Goal: Task Accomplishment & Management: Manage account settings

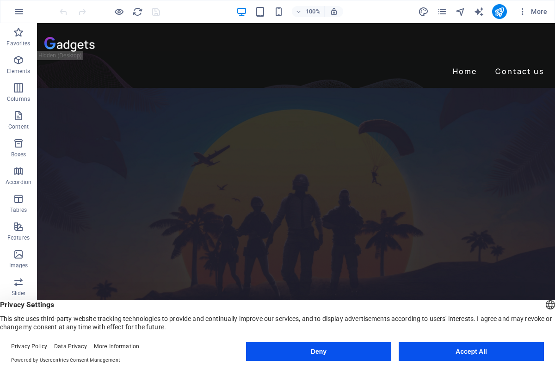
click at [279, 351] on button "Deny" at bounding box center [318, 351] width 145 height 18
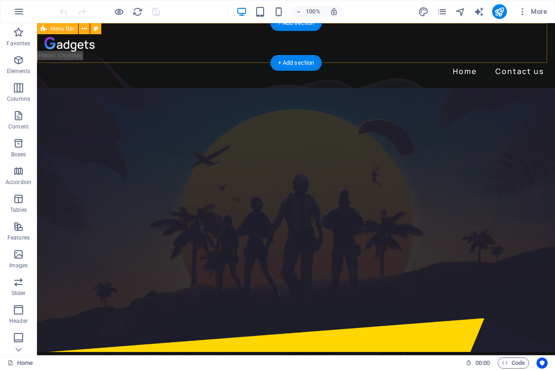
click at [105, 59] on div "Home Contact us" at bounding box center [296, 55] width 518 height 65
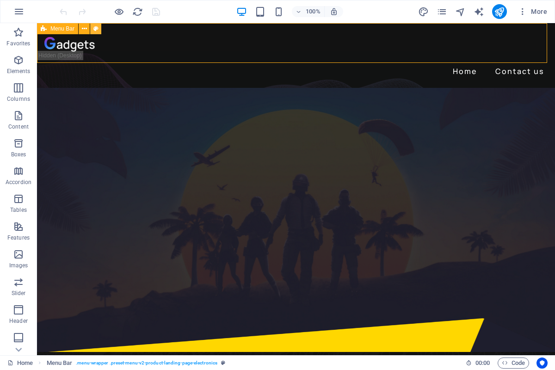
click at [95, 28] on icon at bounding box center [95, 29] width 5 height 10
select select "rem"
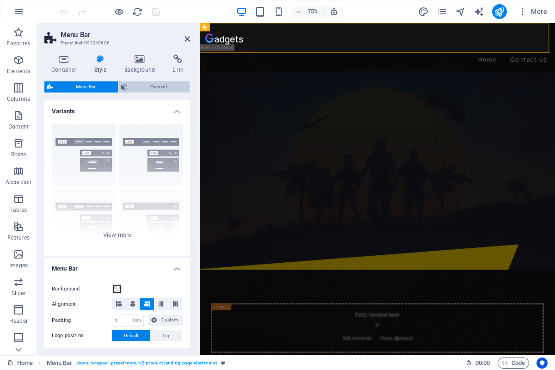
click at [152, 89] on span "Element" at bounding box center [158, 86] width 56 height 11
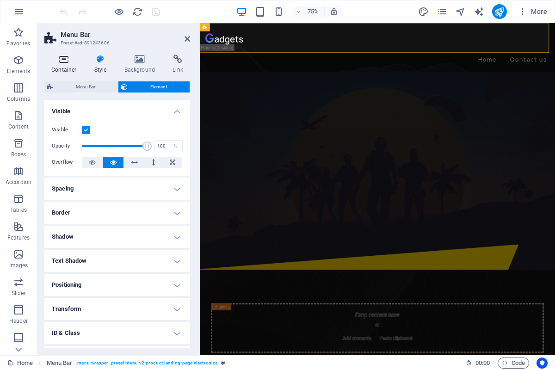
click at [73, 64] on h4 "Container" at bounding box center [65, 64] width 43 height 19
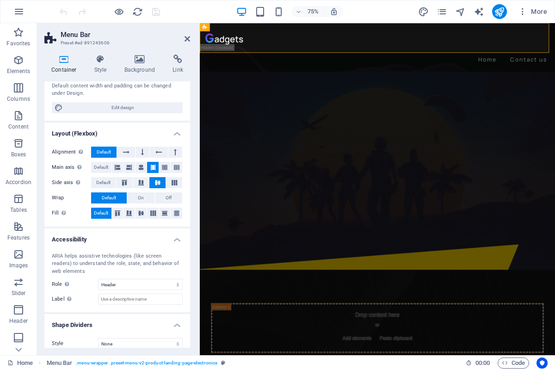
scroll to position [92, 0]
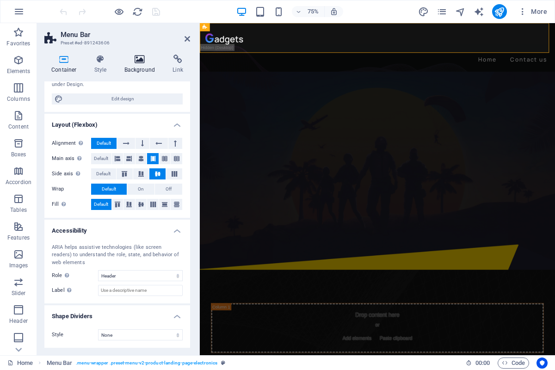
click at [142, 67] on h4 "Background" at bounding box center [141, 64] width 49 height 19
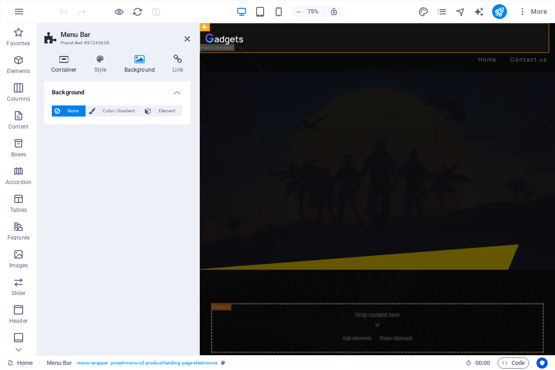
click at [51, 62] on icon at bounding box center [63, 59] width 39 height 9
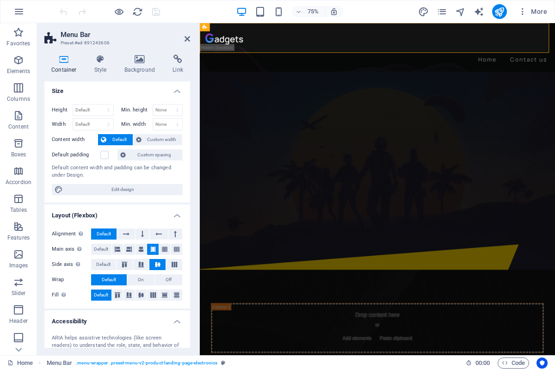
scroll to position [0, 0]
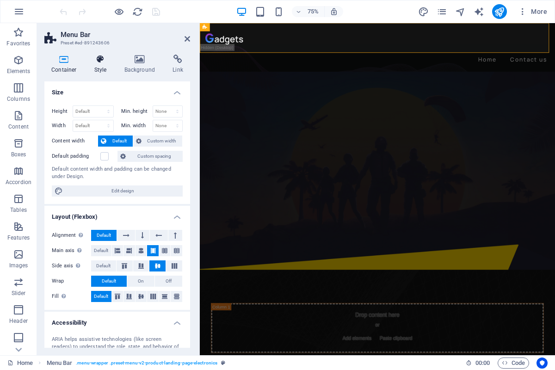
drag, startPoint x: 88, startPoint y: 63, endPoint x: 95, endPoint y: 63, distance: 6.9
click at [89, 63] on icon at bounding box center [100, 59] width 26 height 9
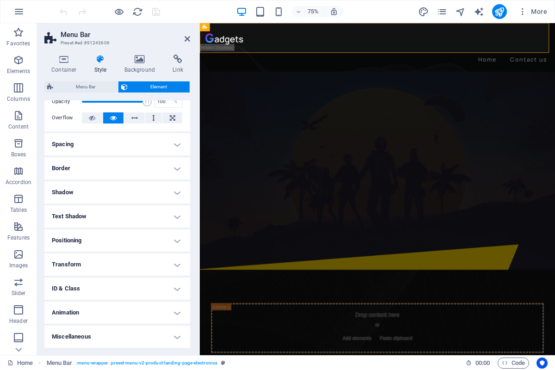
click at [80, 237] on h4 "Positioning" at bounding box center [117, 240] width 146 height 22
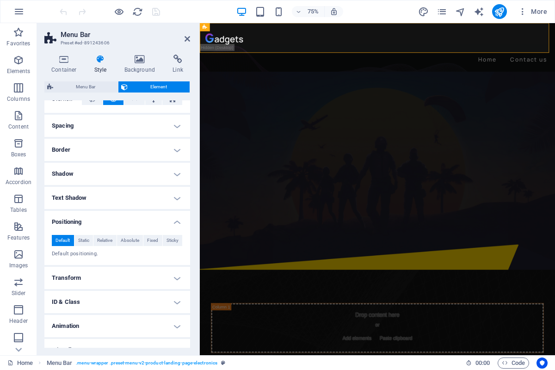
scroll to position [76, 0]
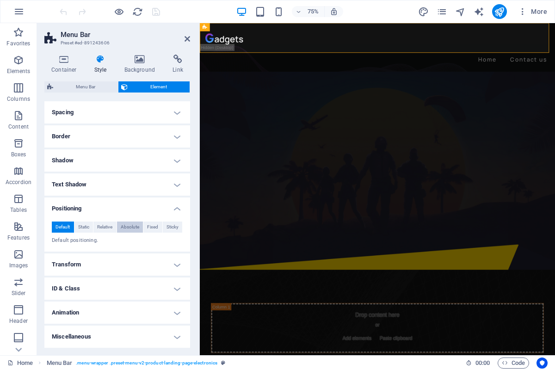
click at [124, 231] on span "Absolute" at bounding box center [130, 226] width 18 height 11
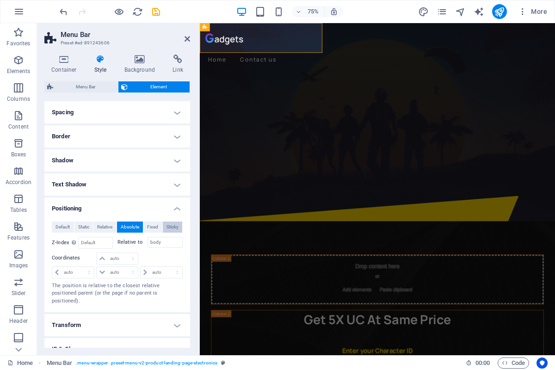
click at [166, 229] on span "Sticky" at bounding box center [172, 226] width 12 height 11
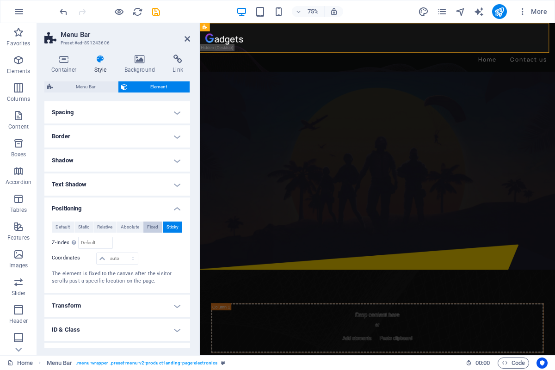
click at [143, 229] on button "Fixed" at bounding box center [152, 226] width 19 height 11
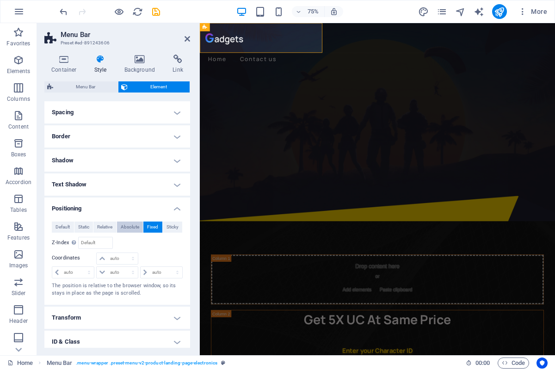
click at [130, 230] on span "Absolute" at bounding box center [130, 226] width 18 height 11
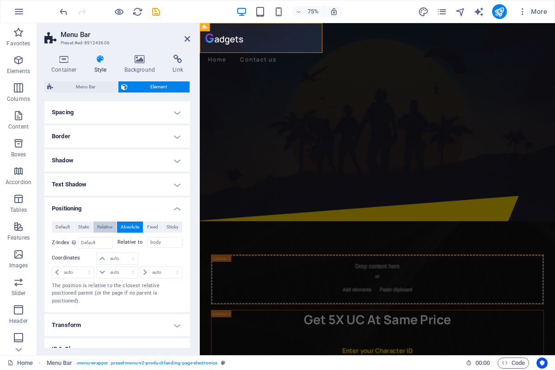
click at [105, 229] on span "Relative" at bounding box center [104, 226] width 15 height 11
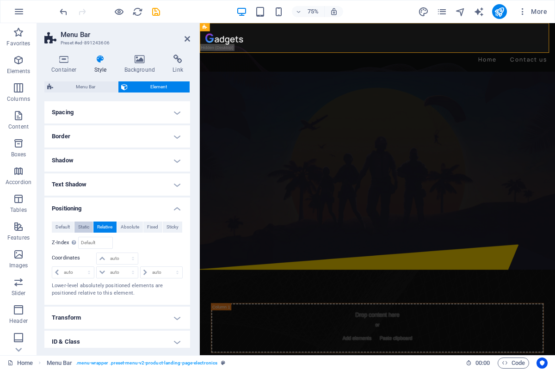
click at [80, 227] on span "Static" at bounding box center [83, 226] width 11 height 11
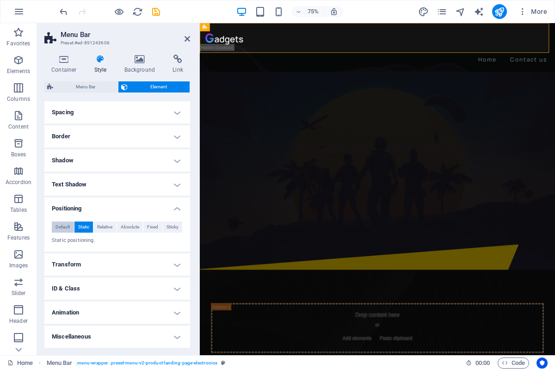
click at [57, 226] on span "Default" at bounding box center [62, 226] width 14 height 11
click at [83, 226] on span "Static" at bounding box center [83, 226] width 11 height 11
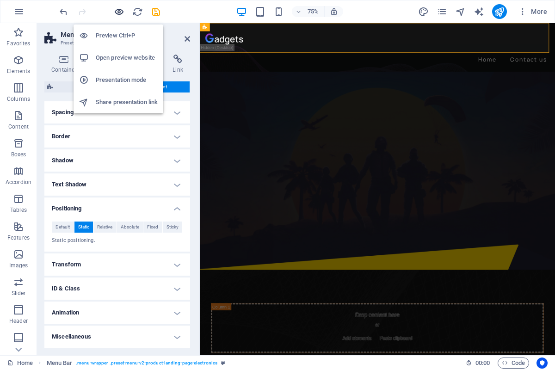
click at [121, 12] on icon "button" at bounding box center [119, 11] width 11 height 11
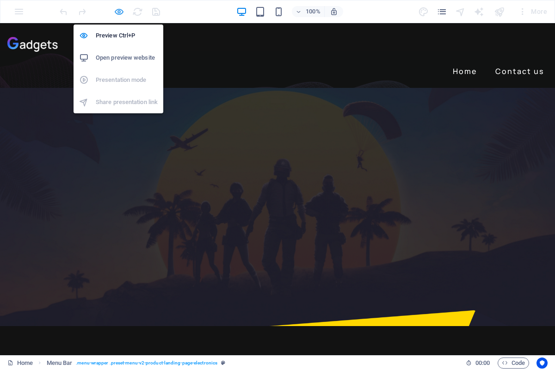
click at [120, 12] on icon "button" at bounding box center [119, 11] width 11 height 11
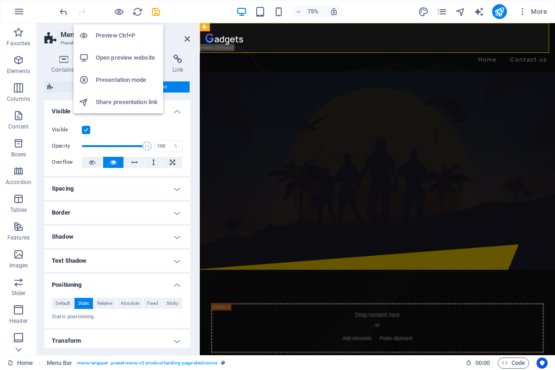
scroll to position [52, 0]
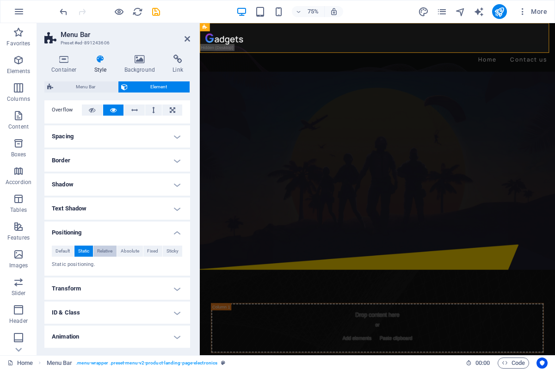
click at [99, 251] on span "Relative" at bounding box center [104, 250] width 15 height 11
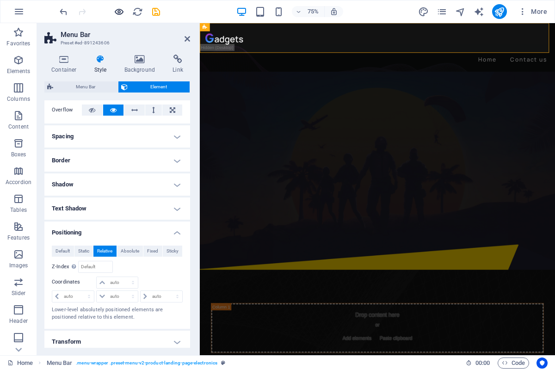
click at [118, 12] on icon "button" at bounding box center [119, 11] width 11 height 11
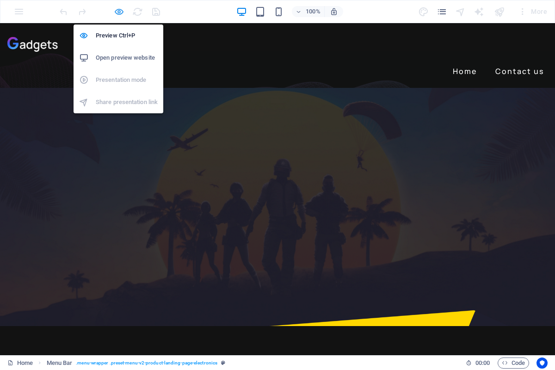
click at [118, 12] on icon "button" at bounding box center [119, 11] width 11 height 11
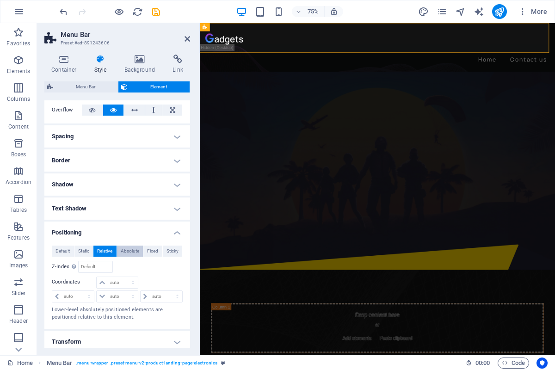
click at [127, 249] on span "Absolute" at bounding box center [130, 250] width 18 height 11
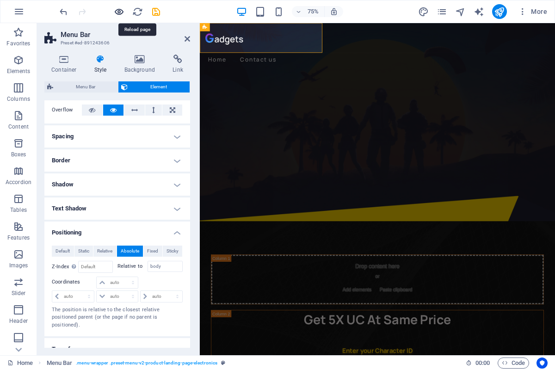
click at [121, 14] on icon "button" at bounding box center [119, 11] width 11 height 11
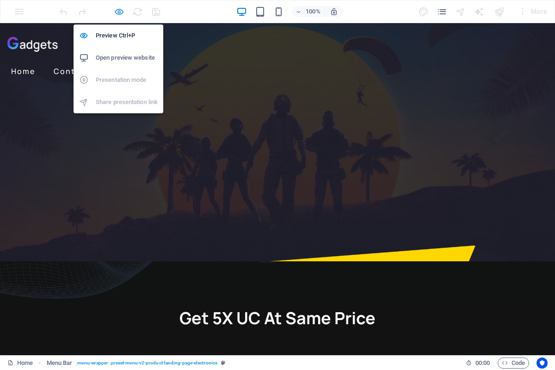
click at [121, 13] on icon "button" at bounding box center [119, 11] width 11 height 11
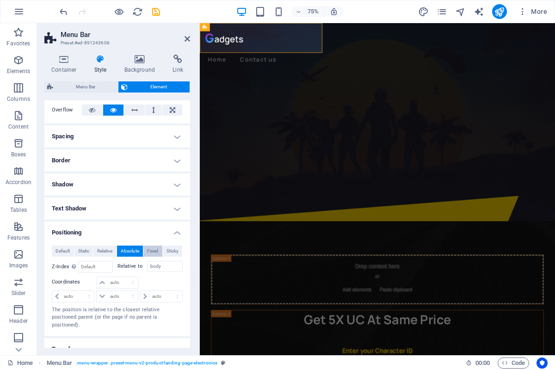
click at [147, 249] on span "Fixed" at bounding box center [152, 250] width 11 height 11
click at [127, 10] on div at bounding box center [110, 11] width 104 height 15
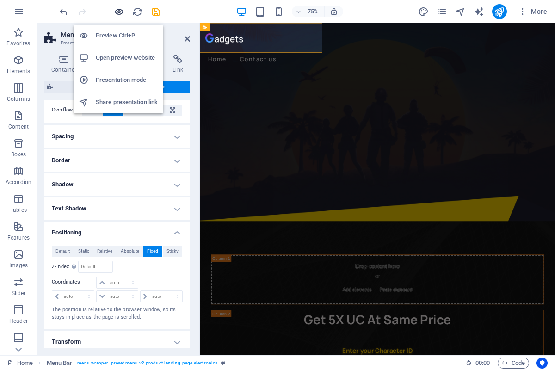
click at [122, 12] on icon "button" at bounding box center [119, 11] width 11 height 11
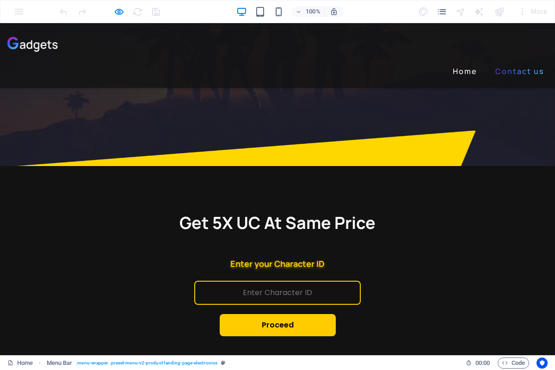
scroll to position [0, 0]
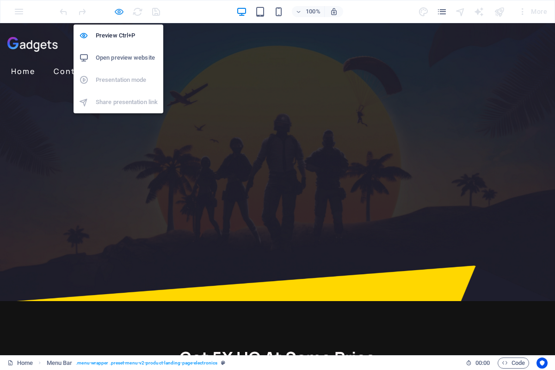
click at [114, 12] on icon "button" at bounding box center [119, 11] width 11 height 11
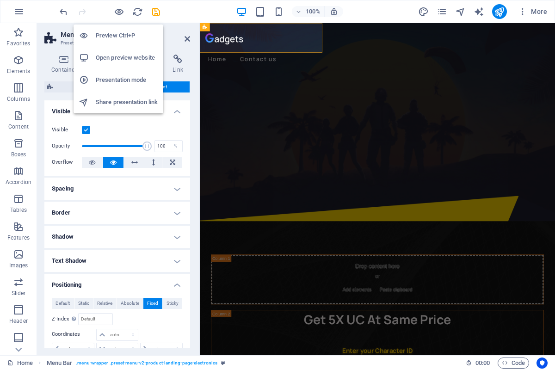
scroll to position [52, 0]
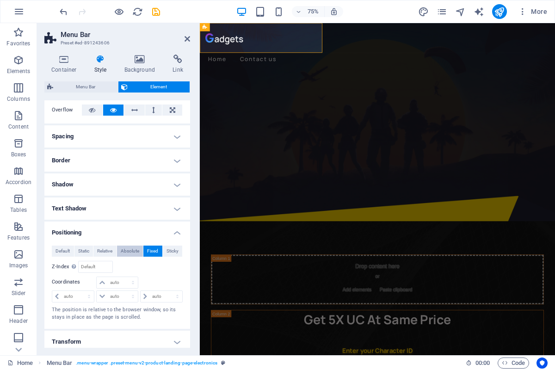
click at [121, 250] on span "Absolute" at bounding box center [130, 250] width 18 height 11
click at [82, 269] on input "number" at bounding box center [95, 266] width 33 height 11
type input "1"
type input "5"
type input "1"
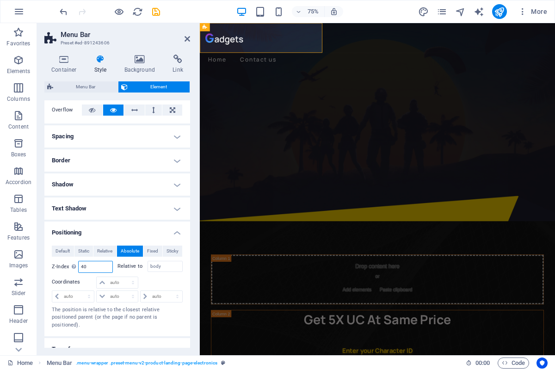
type input "4"
click at [167, 279] on div at bounding box center [160, 282] width 43 height 13
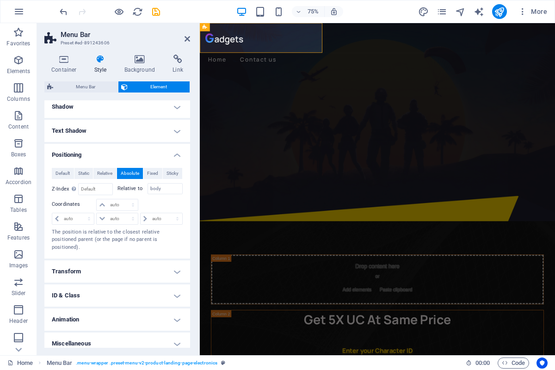
scroll to position [137, 0]
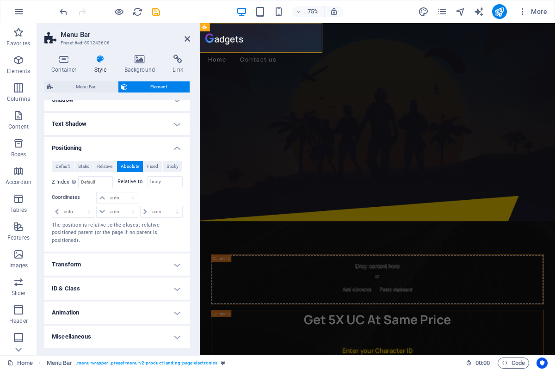
click at [166, 150] on h4 "Positioning" at bounding box center [117, 145] width 146 height 17
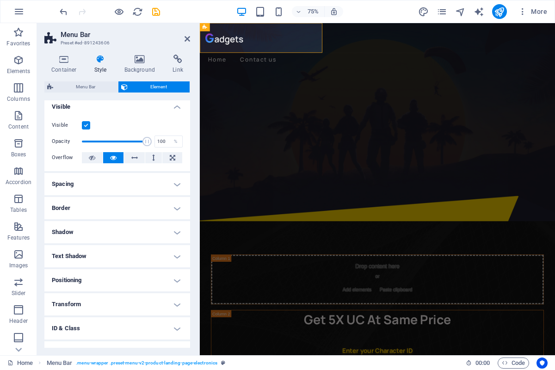
scroll to position [0, 0]
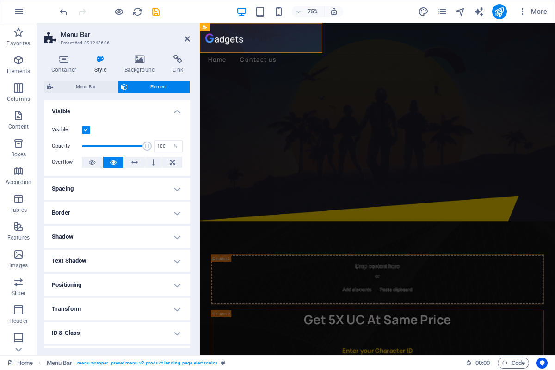
click at [134, 112] on h4 "Visible" at bounding box center [117, 108] width 146 height 17
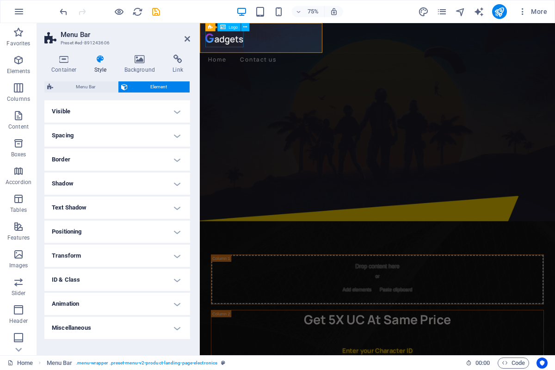
click at [229, 29] on span "Logo" at bounding box center [232, 27] width 9 height 4
click at [185, 40] on icon at bounding box center [187, 38] width 6 height 7
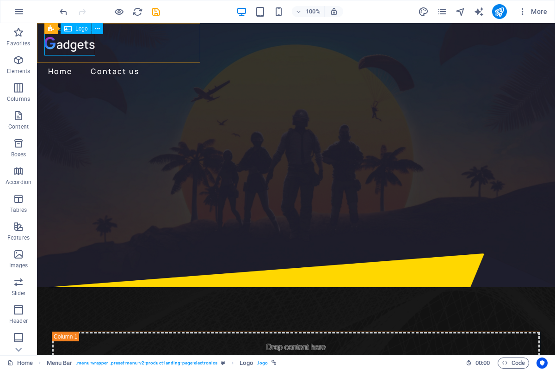
click at [79, 28] on span "Logo" at bounding box center [81, 29] width 12 height 6
click at [93, 29] on button at bounding box center [97, 28] width 11 height 11
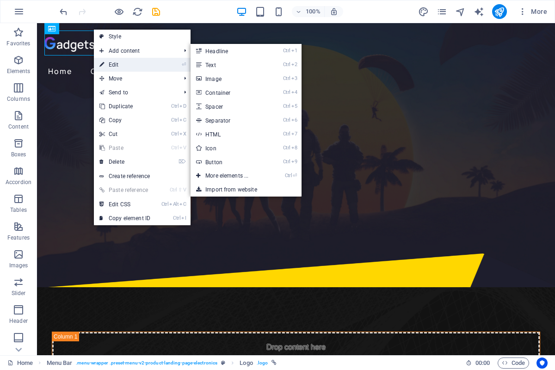
click at [121, 62] on link "⏎ Edit" at bounding box center [125, 65] width 62 height 14
select select "px"
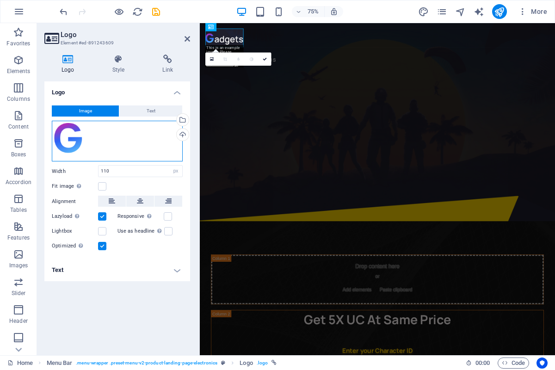
click at [104, 136] on div "Drag files here, click to choose files or select files from Files or our free s…" at bounding box center [117, 141] width 131 height 41
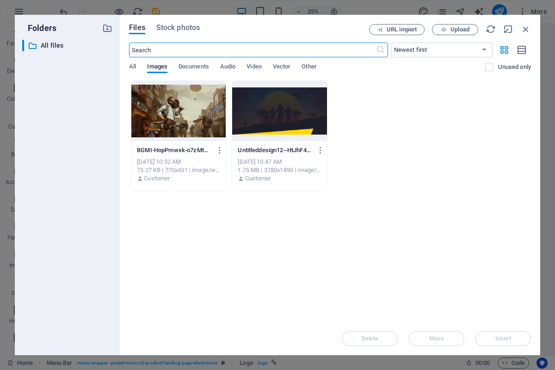
click at [431, 31] on div "URL import Upload" at bounding box center [450, 29] width 162 height 11
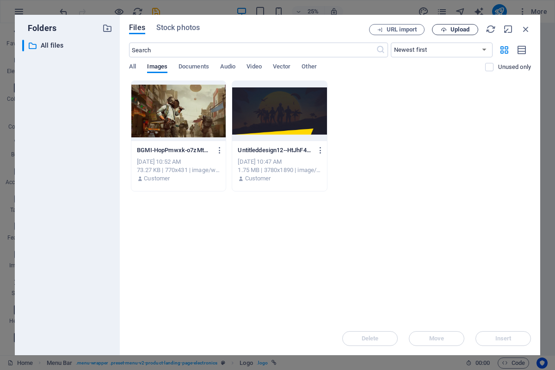
click at [434, 29] on button "Upload" at bounding box center [455, 29] width 46 height 11
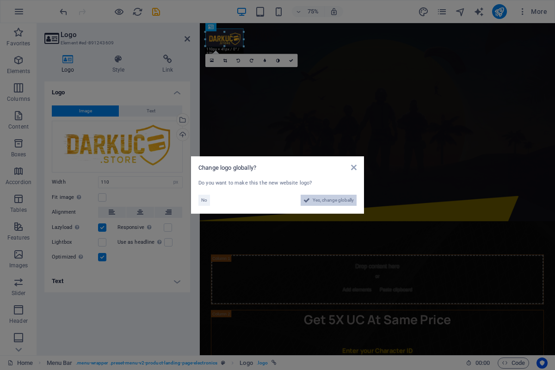
click at [321, 201] on span "Yes, change globally" at bounding box center [332, 200] width 41 height 11
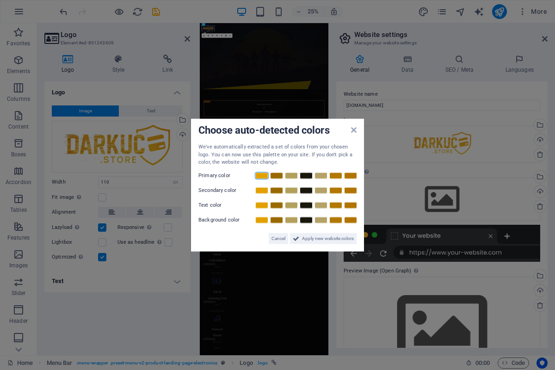
click at [259, 177] on link at bounding box center [262, 174] width 14 height 7
click at [291, 206] on link at bounding box center [291, 204] width 14 height 7
click at [304, 222] on link at bounding box center [306, 219] width 14 height 7
click at [340, 192] on link at bounding box center [336, 189] width 14 height 7
click at [318, 188] on link at bounding box center [321, 189] width 14 height 7
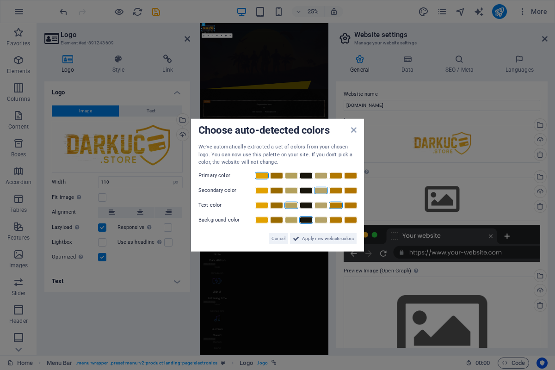
click at [334, 204] on link at bounding box center [336, 204] width 14 height 7
click at [318, 242] on span "Apply new website colors" at bounding box center [328, 238] width 52 height 11
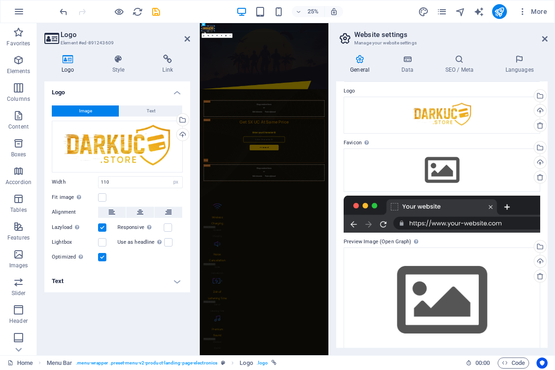
scroll to position [42, 0]
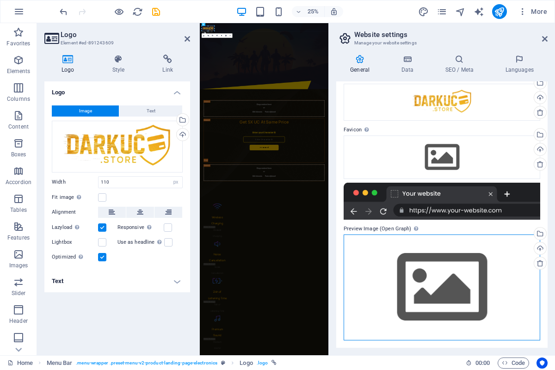
click at [439, 276] on div "Drag files here, click to choose files or select files from Files or our free s…" at bounding box center [441, 287] width 196 height 106
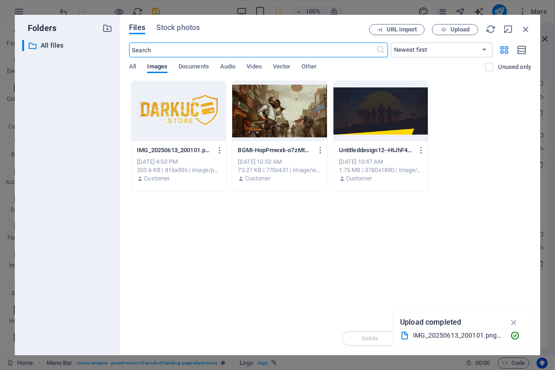
click at [148, 118] on div at bounding box center [178, 111] width 94 height 60
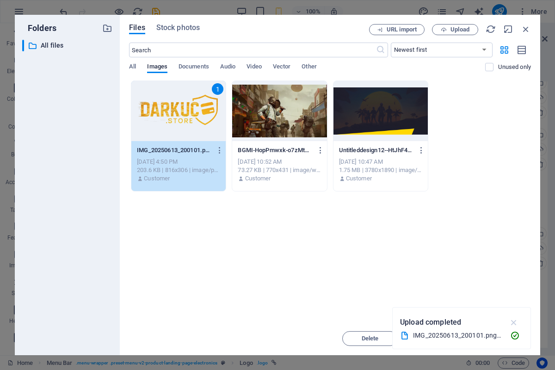
click at [516, 319] on icon "button" at bounding box center [513, 322] width 11 height 10
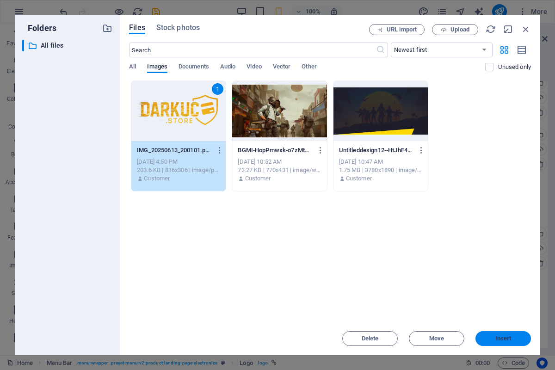
click at [512, 332] on button "Insert" at bounding box center [502, 338] width 55 height 15
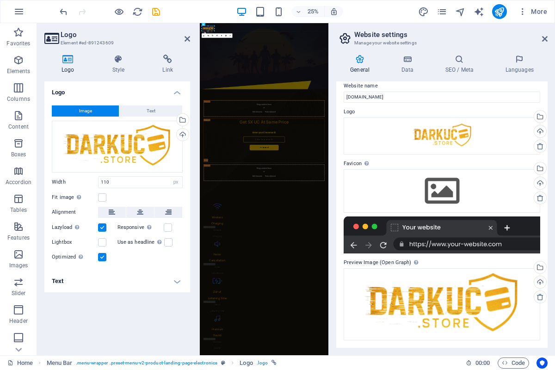
scroll to position [0, 0]
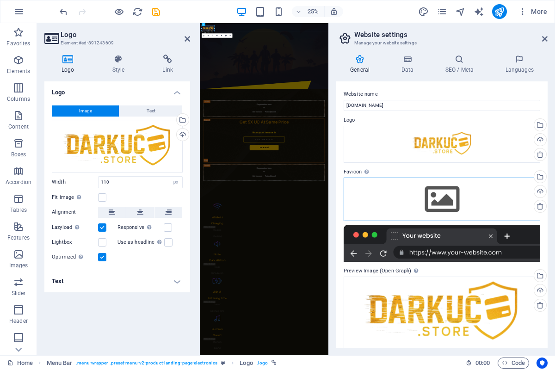
click at [402, 216] on div "Drag files here, click to choose files or select files from Files or our free s…" at bounding box center [441, 199] width 196 height 43
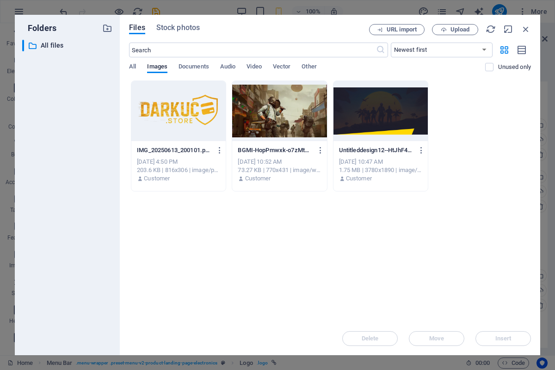
click at [153, 123] on div at bounding box center [178, 111] width 94 height 60
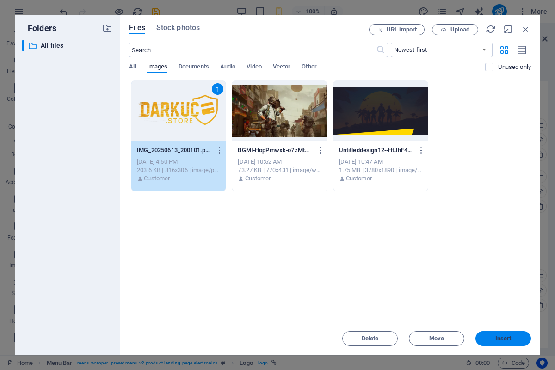
click at [502, 334] on button "Insert" at bounding box center [502, 338] width 55 height 15
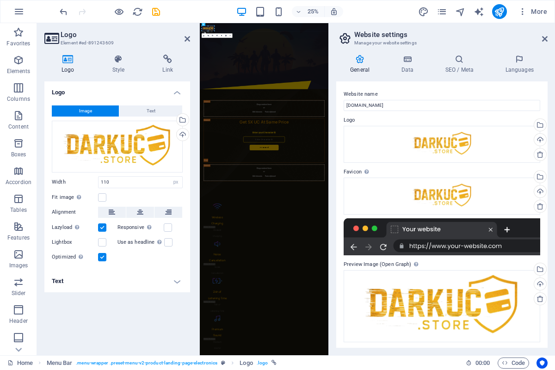
scroll to position [2, 0]
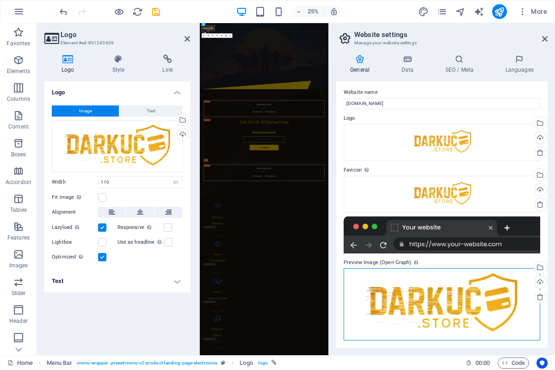
click at [414, 289] on div "Drag files here, click to choose files or select files from Files or our free s…" at bounding box center [441, 304] width 196 height 72
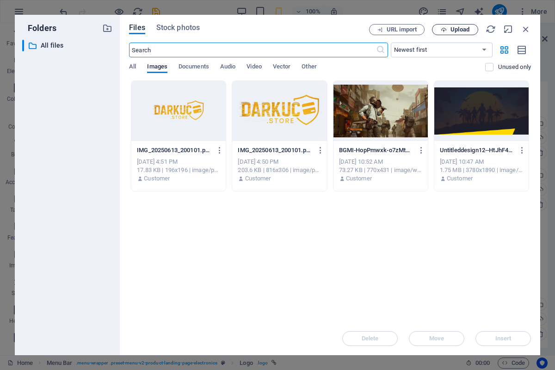
click at [454, 29] on span "Upload" at bounding box center [459, 30] width 19 height 6
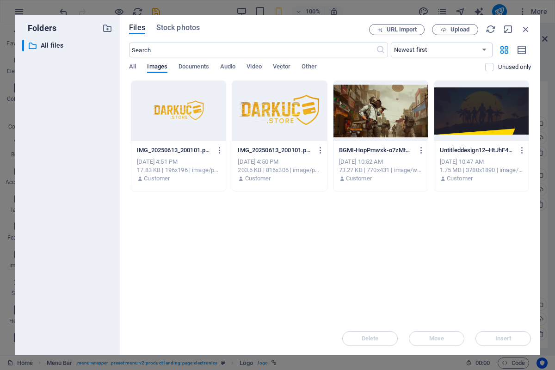
click at [451, 36] on div "Files Stock photos URL import Upload ​ Newest first Oldest first Name (A-Z) Nam…" at bounding box center [330, 185] width 402 height 322
click at [447, 28] on span "Upload" at bounding box center [455, 30] width 38 height 6
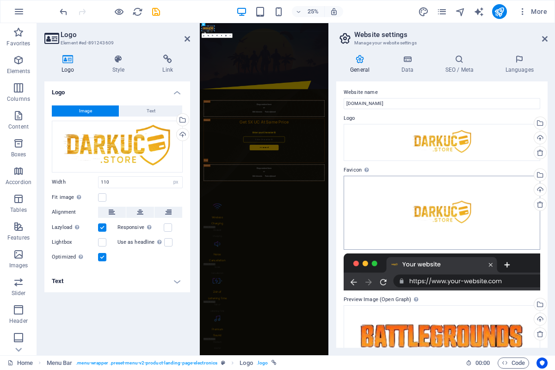
scroll to position [39, 0]
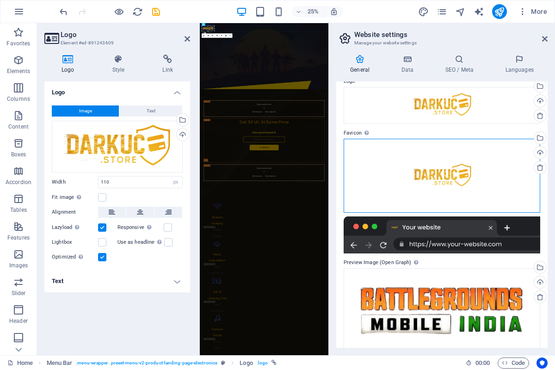
click at [434, 184] on div "Drag files here, click to choose files or select files from Files or our free s…" at bounding box center [441, 176] width 196 height 74
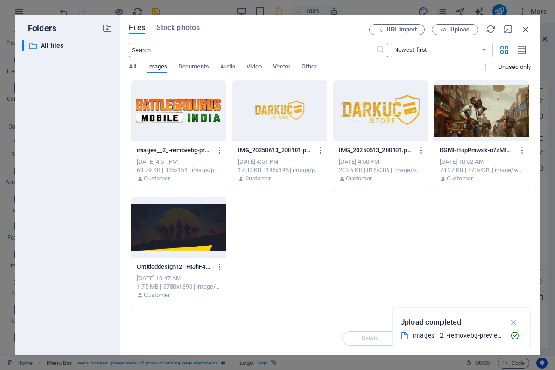
click at [526, 27] on icon "button" at bounding box center [525, 29] width 10 height 10
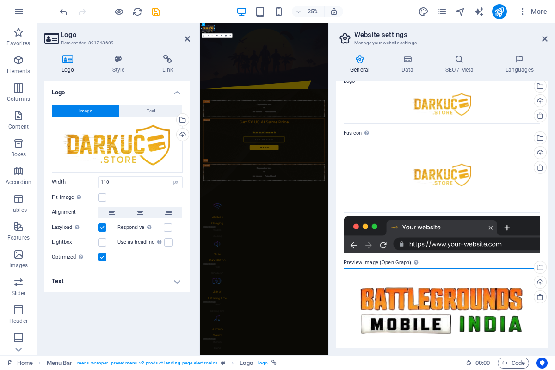
click at [381, 284] on div "Drag files here, click to choose files or select files from Files or our free s…" at bounding box center [441, 311] width 196 height 86
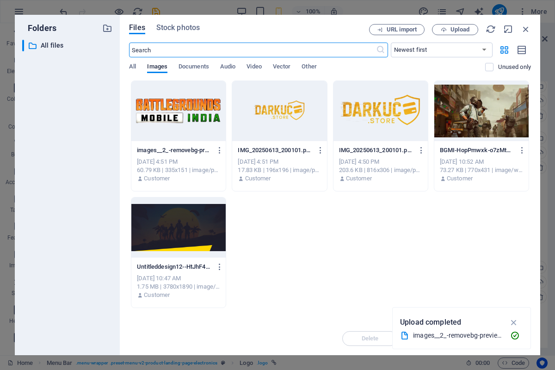
click at [205, 135] on div at bounding box center [178, 111] width 94 height 60
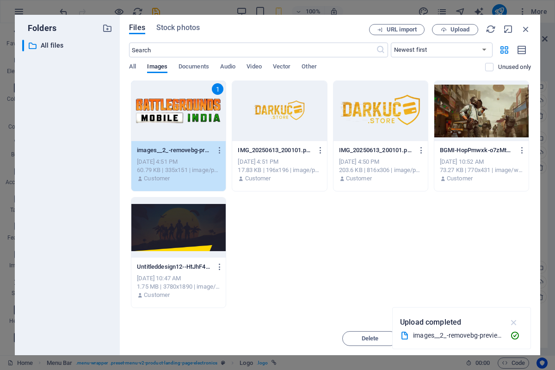
click at [511, 320] on icon "button" at bounding box center [513, 322] width 11 height 10
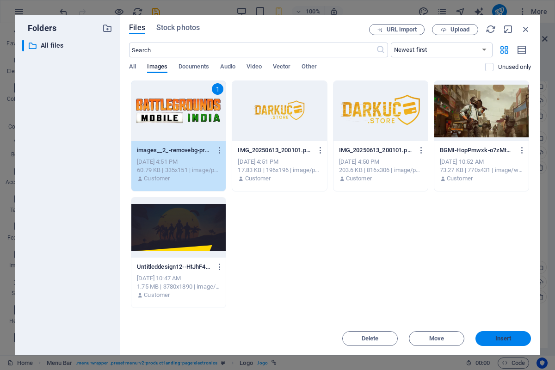
click at [511, 335] on button "Insert" at bounding box center [502, 338] width 55 height 15
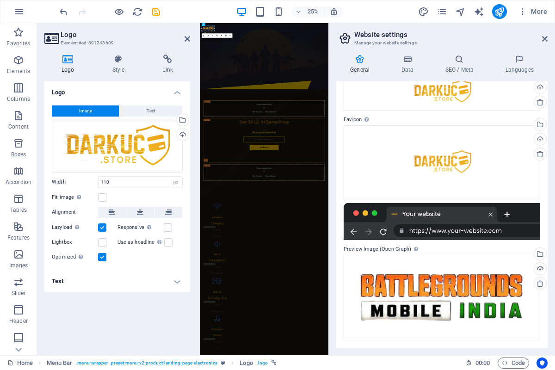
scroll to position [0, 0]
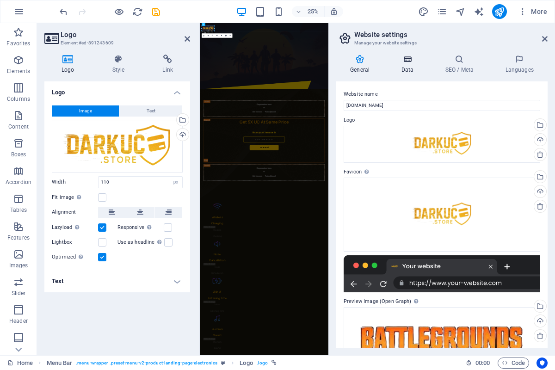
click at [412, 68] on h4 "Data" at bounding box center [409, 64] width 44 height 19
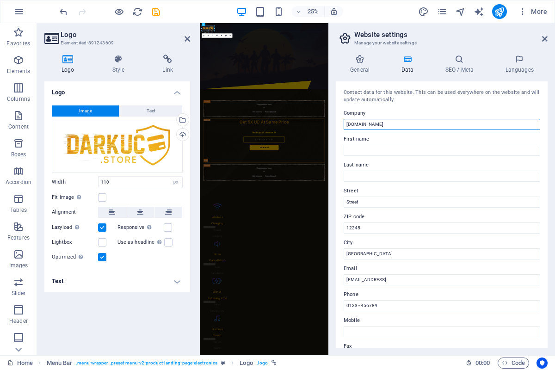
click at [380, 126] on input "[DOMAIN_NAME]" at bounding box center [441, 124] width 196 height 11
click at [468, 56] on icon at bounding box center [459, 59] width 56 height 9
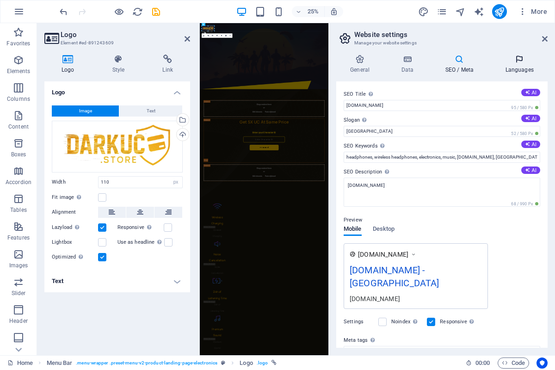
click at [510, 69] on h4 "Languages" at bounding box center [519, 64] width 56 height 19
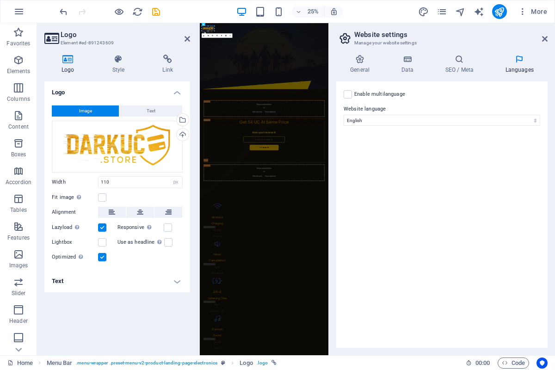
click at [497, 67] on h4 "Languages" at bounding box center [519, 64] width 56 height 19
click at [443, 68] on h4 "SEO / Meta" at bounding box center [461, 64] width 60 height 19
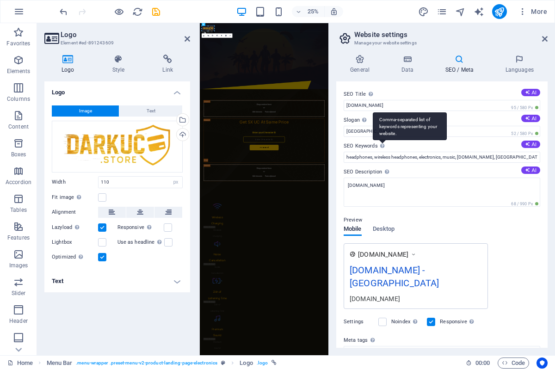
click at [382, 132] on div "Comma-separated list of keywords representing your website." at bounding box center [410, 126] width 74 height 28
click at [382, 152] on input "headphones, wireless headphones, electronics, music, [DOMAIN_NAME], [GEOGRAPHIC…" at bounding box center [441, 157] width 196 height 11
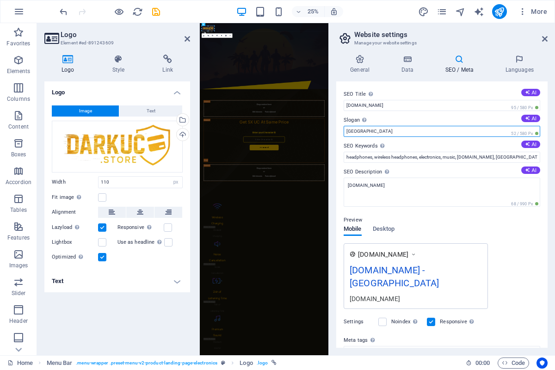
click at [363, 135] on input "[GEOGRAPHIC_DATA]" at bounding box center [441, 131] width 196 height 11
type input "B"
type input "Cheapest UC Store"
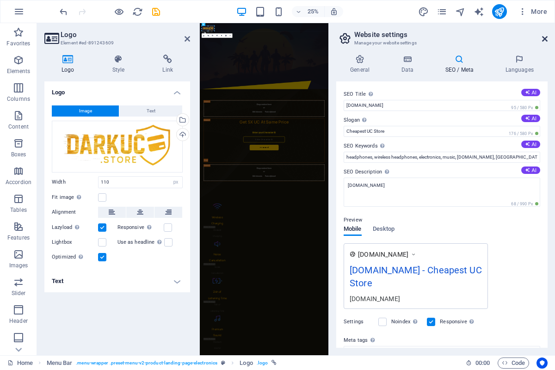
click at [545, 38] on icon at bounding box center [545, 38] width 6 height 7
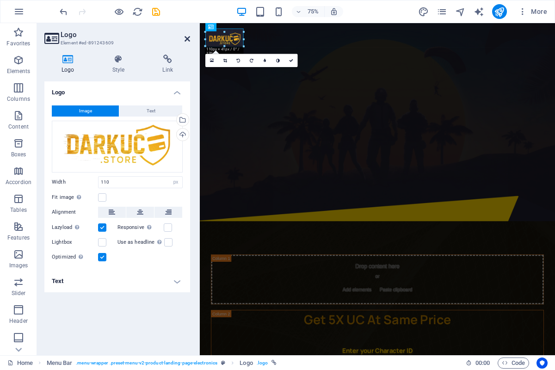
click at [188, 37] on icon at bounding box center [187, 38] width 6 height 7
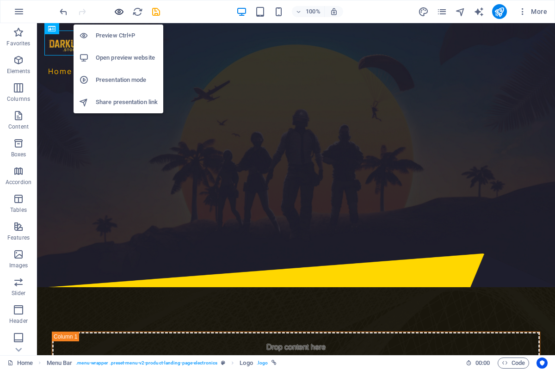
click at [117, 13] on icon "button" at bounding box center [119, 11] width 11 height 11
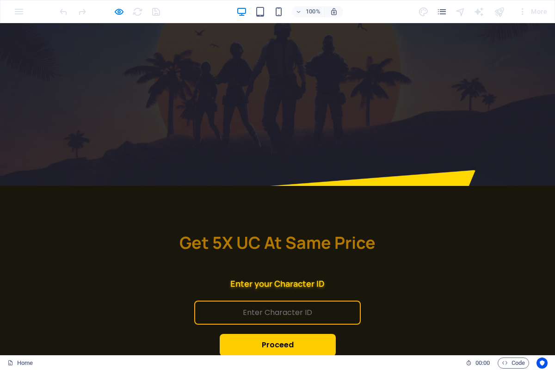
scroll to position [73, 0]
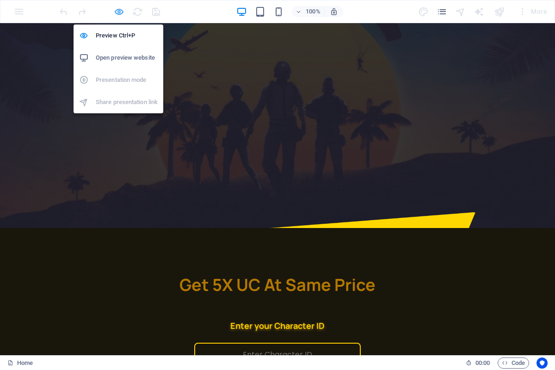
click at [119, 9] on icon "button" at bounding box center [119, 11] width 11 height 11
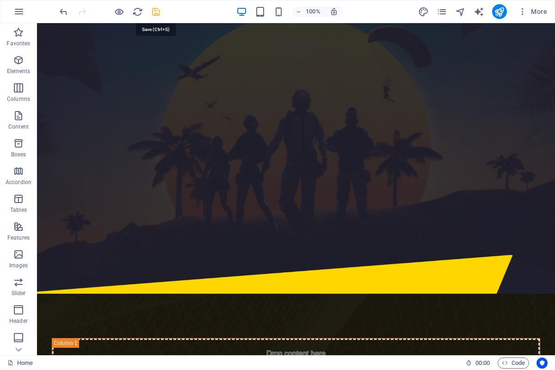
click at [152, 13] on icon "save" at bounding box center [156, 11] width 11 height 11
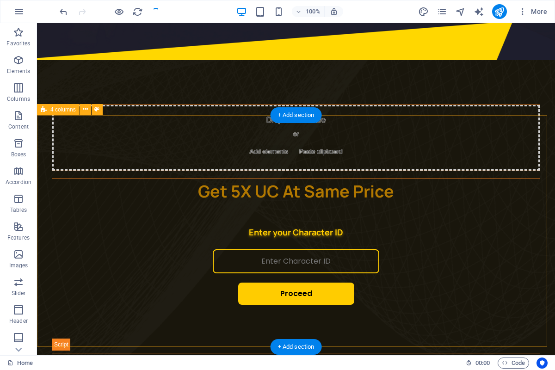
scroll to position [0, 0]
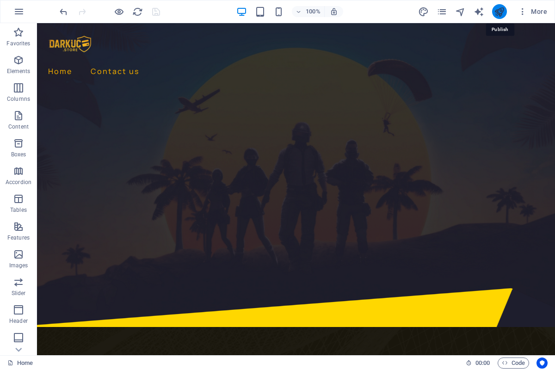
click at [502, 10] on icon "publish" at bounding box center [499, 11] width 11 height 11
